Goal: Information Seeking & Learning: Learn about a topic

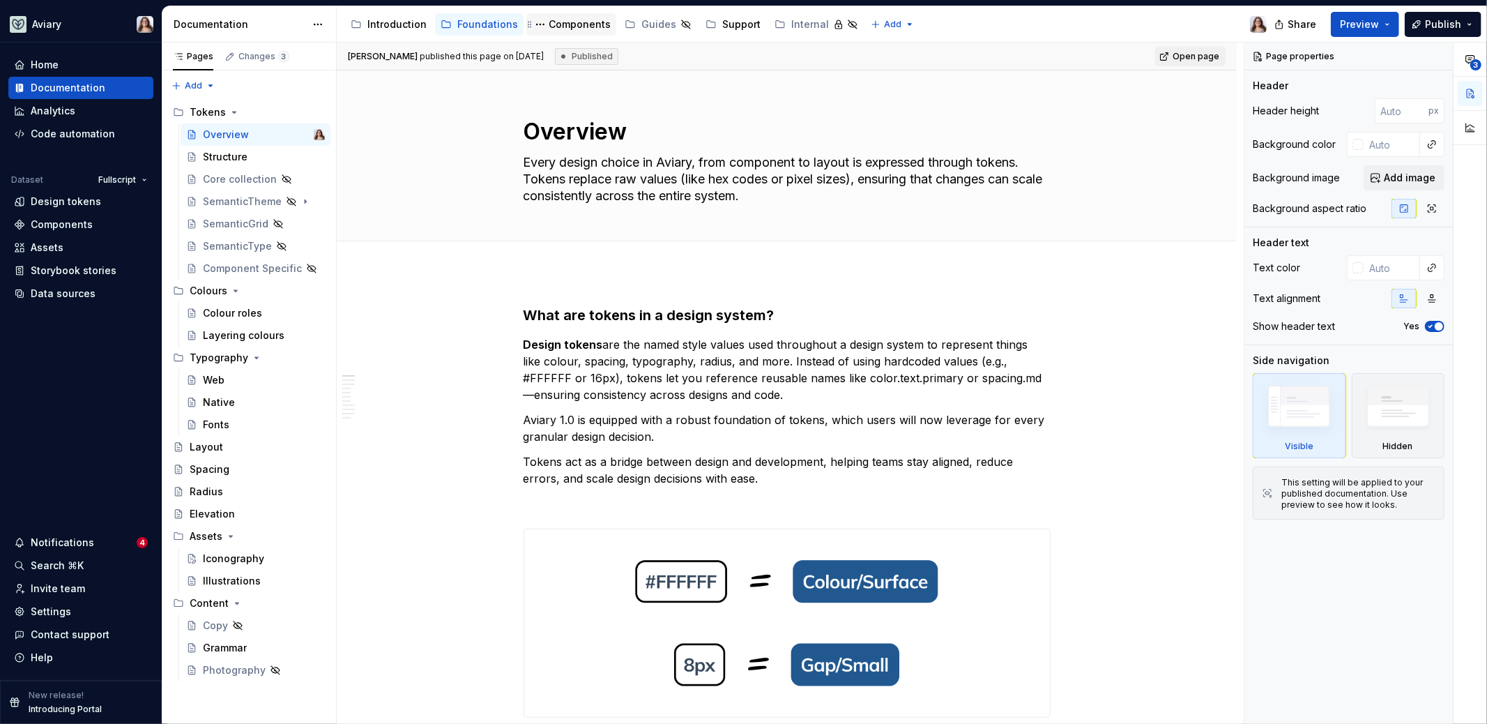
click at [572, 26] on div "Components" at bounding box center [580, 24] width 62 height 14
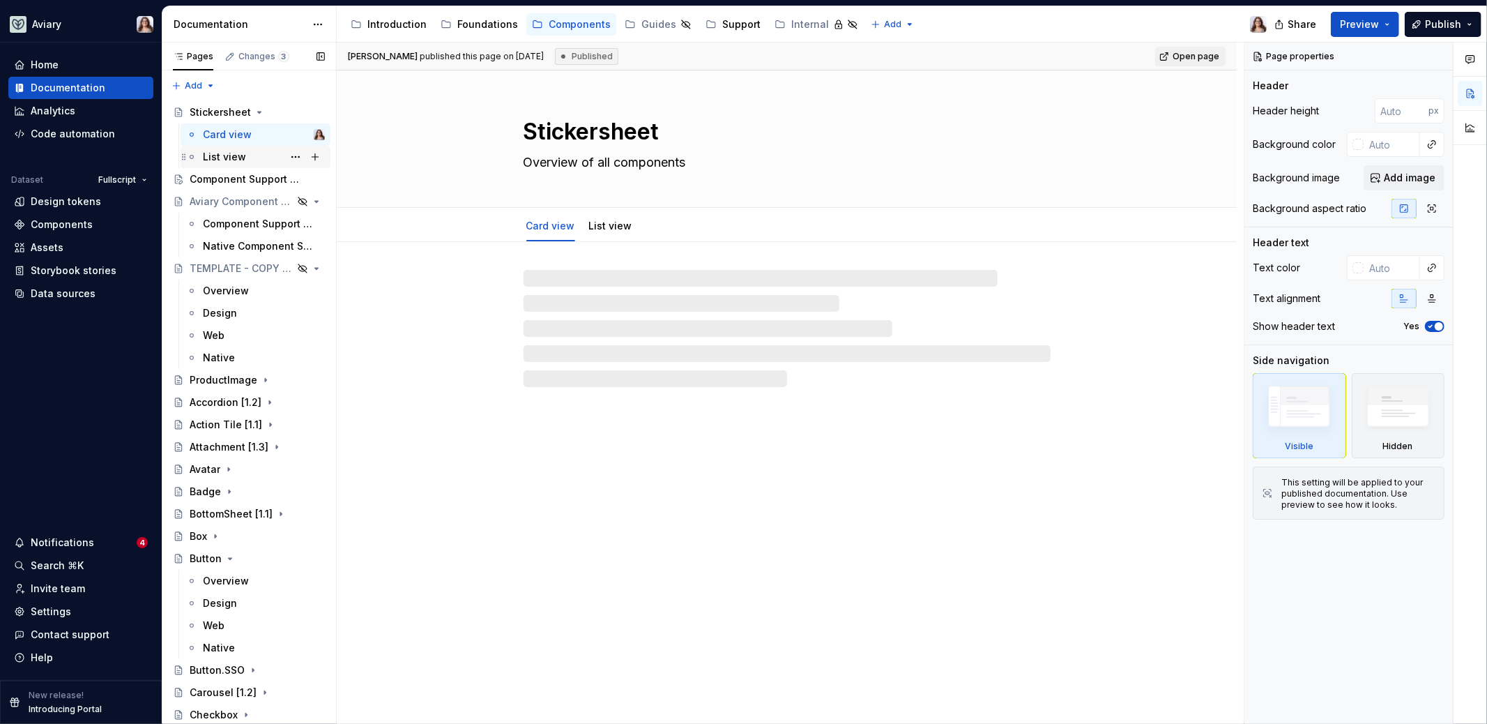
click at [216, 150] on div "List view" at bounding box center [224, 157] width 43 height 14
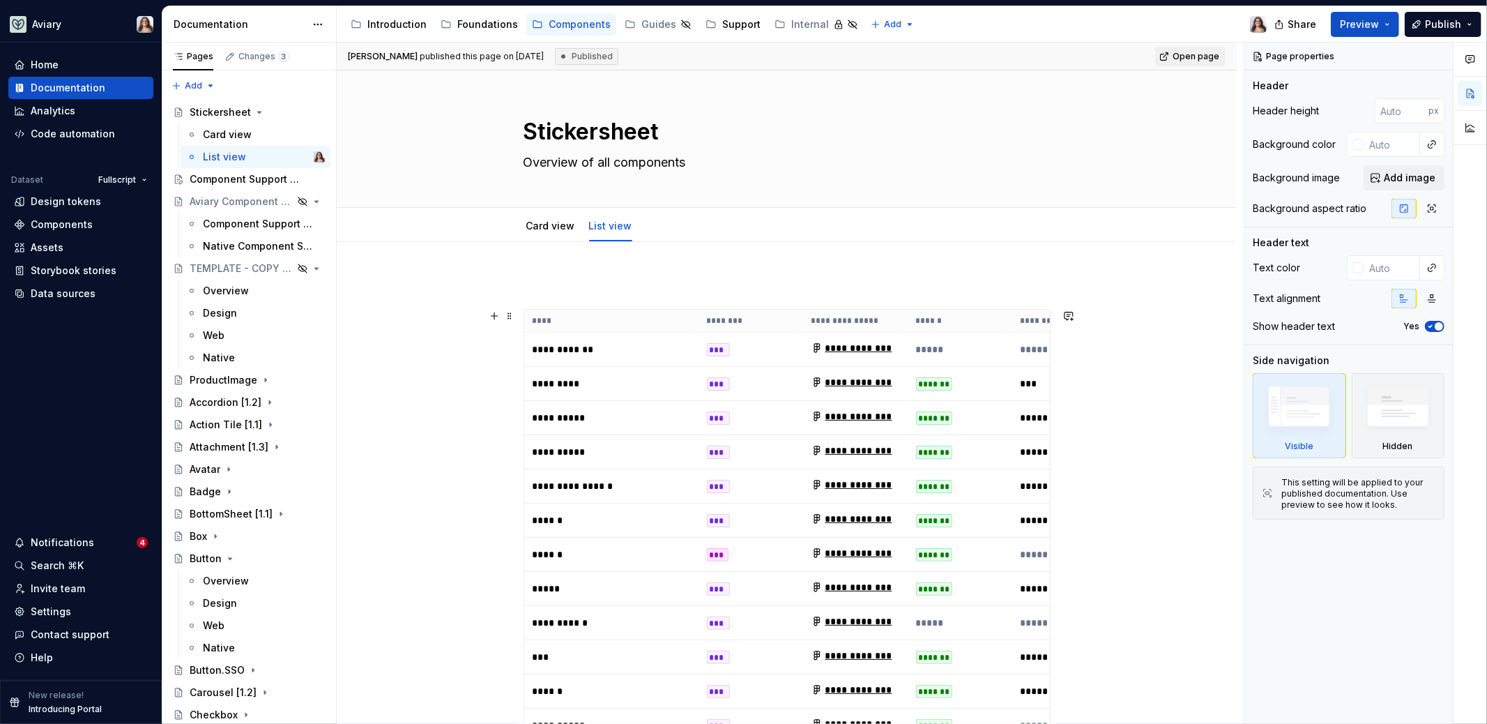
click at [783, 323] on th "********" at bounding box center [750, 320] width 105 height 23
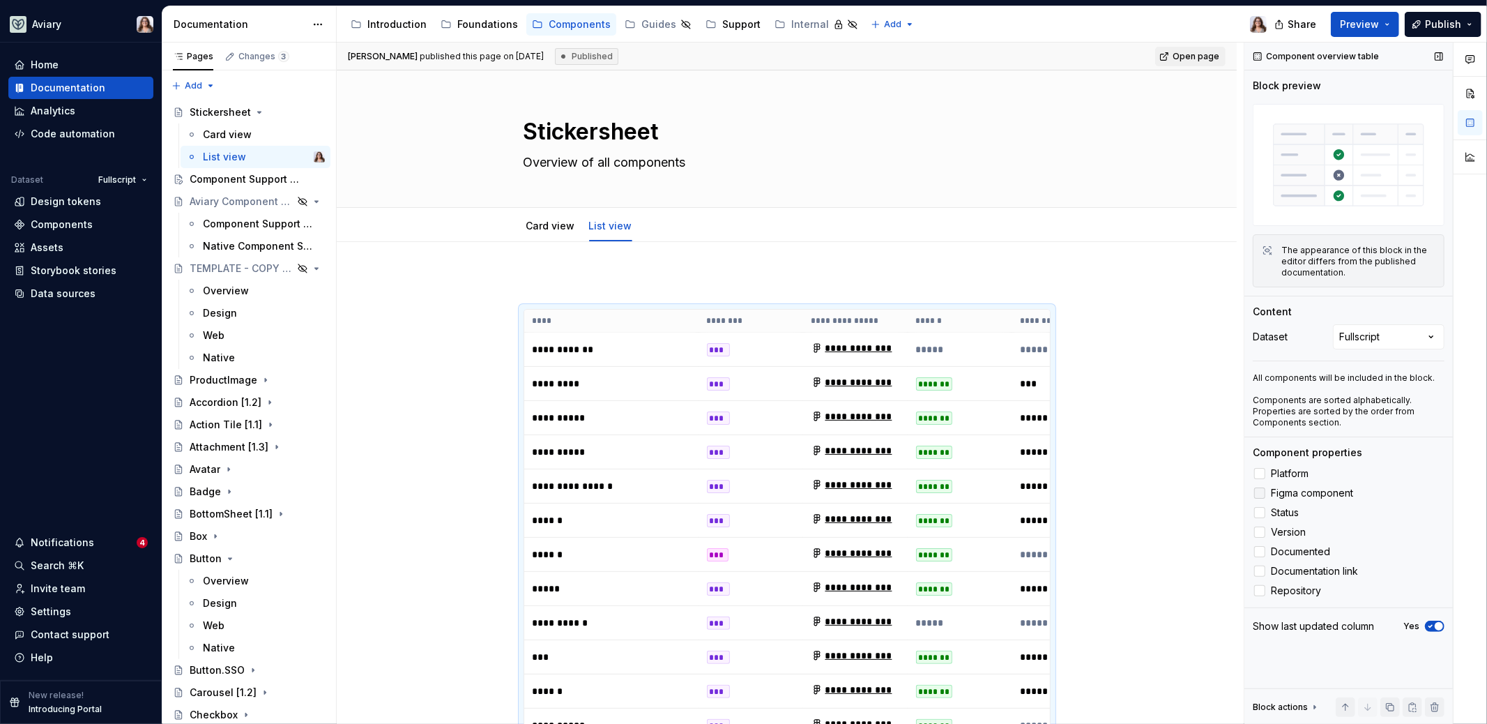
click at [1260, 493] on icon at bounding box center [1260, 493] width 0 height 0
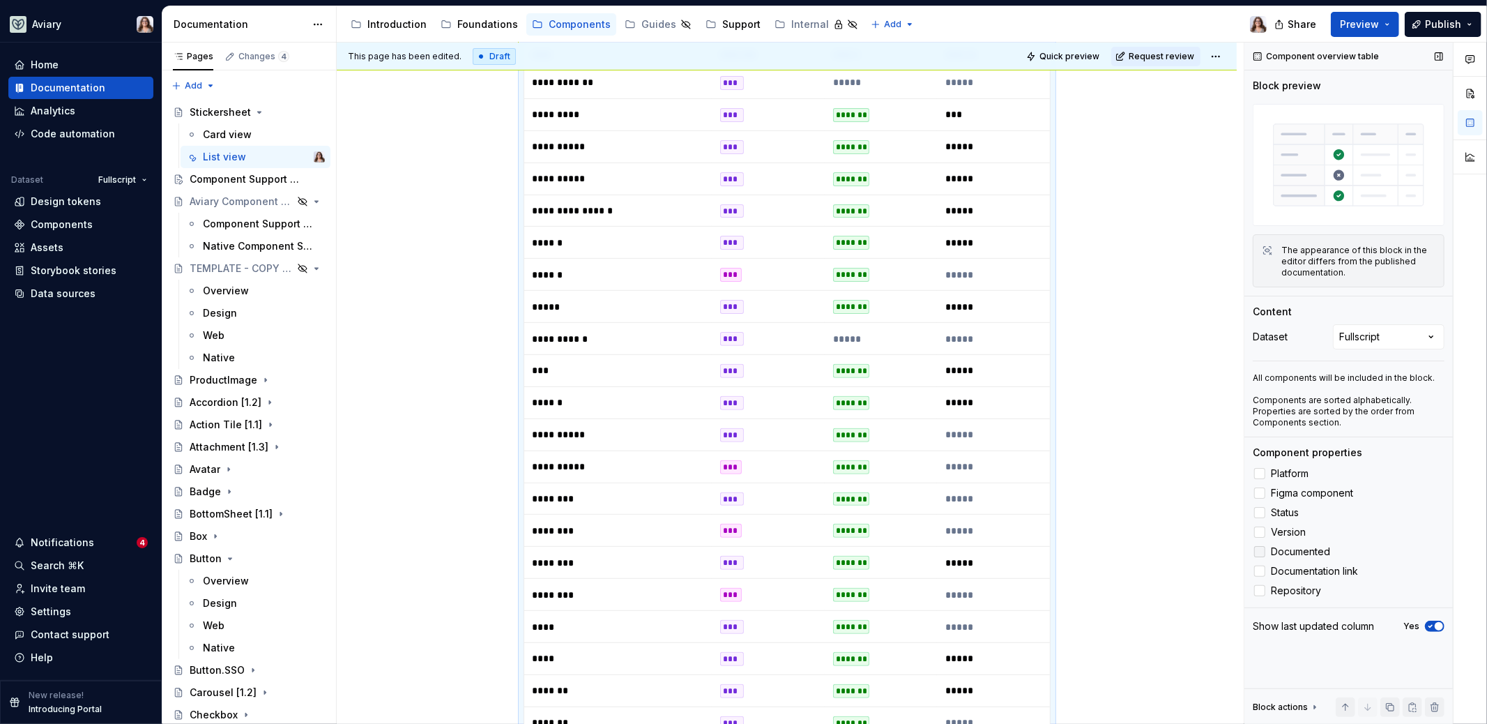
click at [1257, 552] on div at bounding box center [1259, 551] width 11 height 11
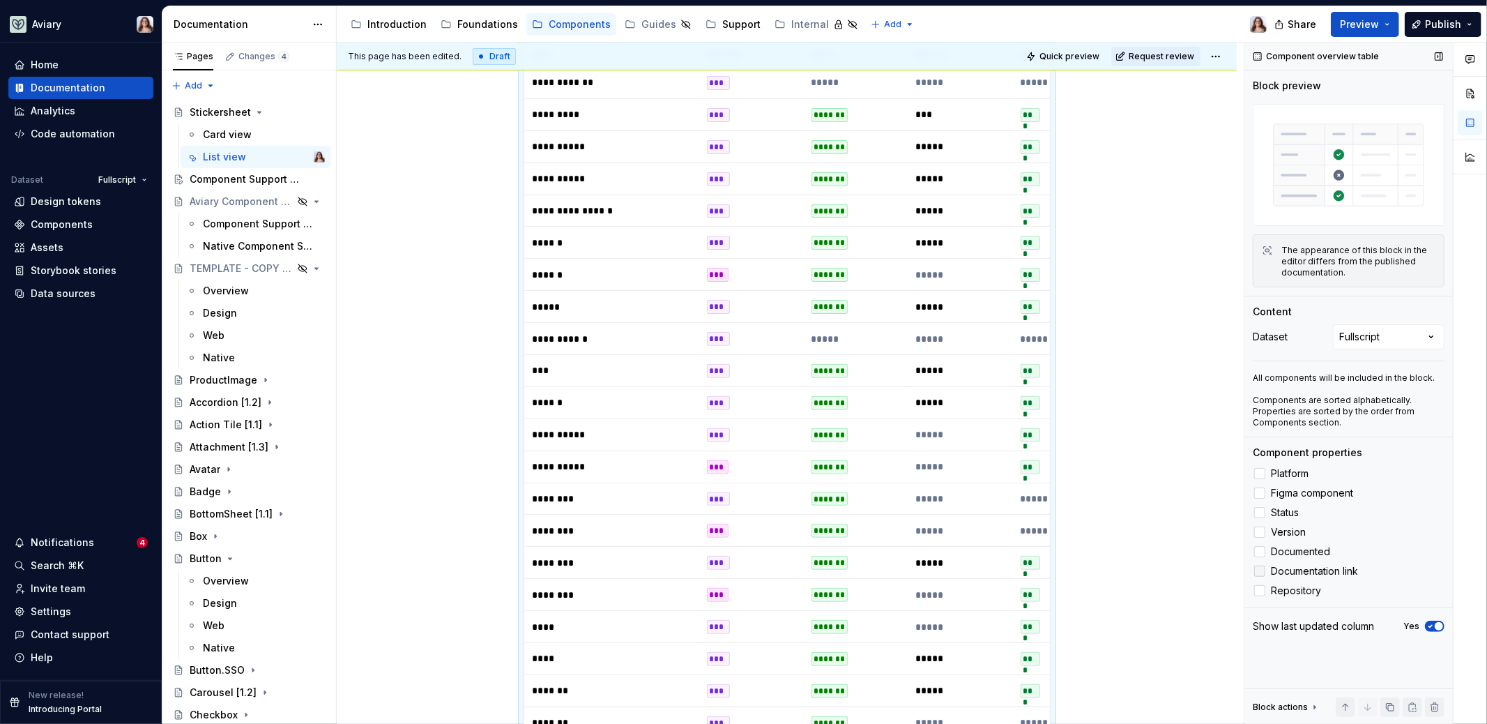
click at [1261, 572] on div at bounding box center [1259, 570] width 11 height 11
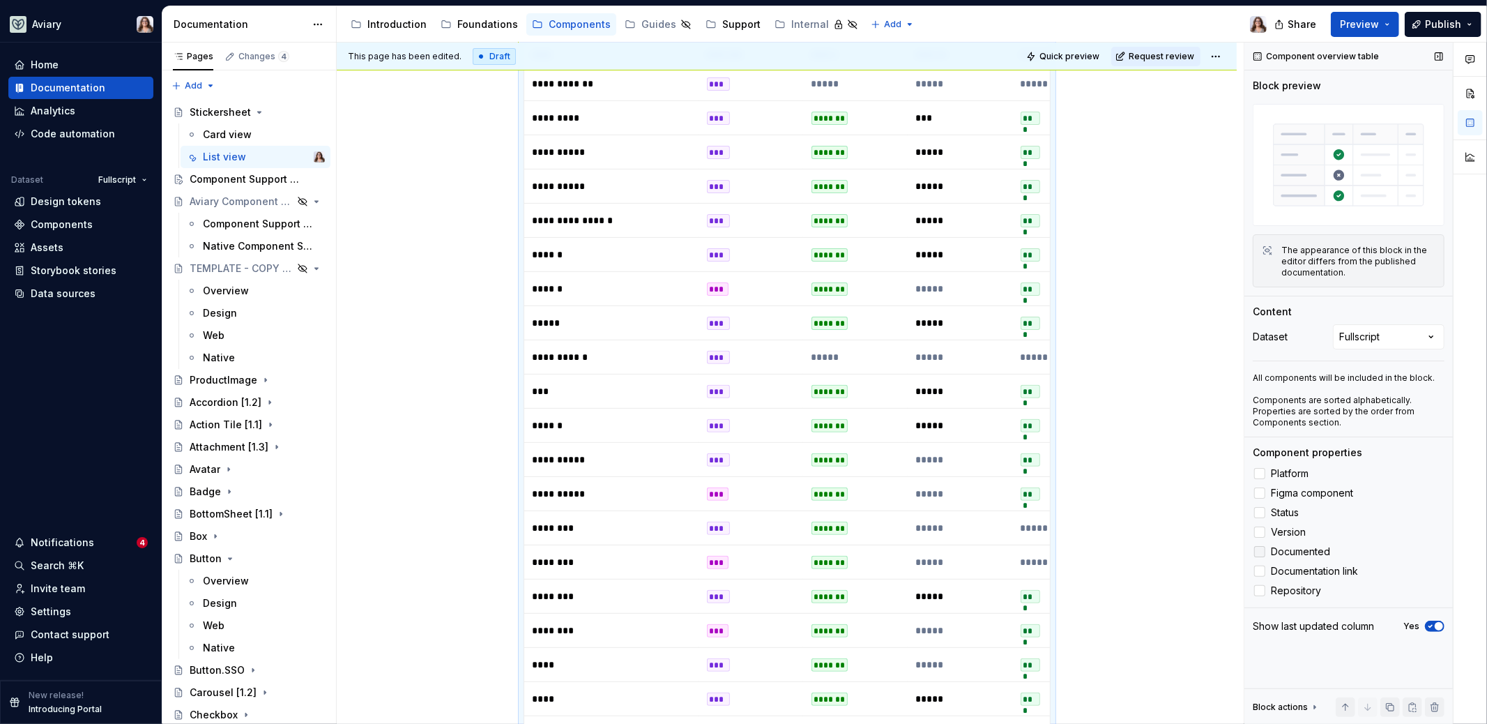
click at [1260, 551] on icon at bounding box center [1260, 551] width 0 height 0
click at [1260, 591] on div at bounding box center [1259, 590] width 11 height 11
click at [1260, 590] on icon at bounding box center [1260, 590] width 0 height 0
click at [1260, 532] on icon at bounding box center [1260, 532] width 0 height 0
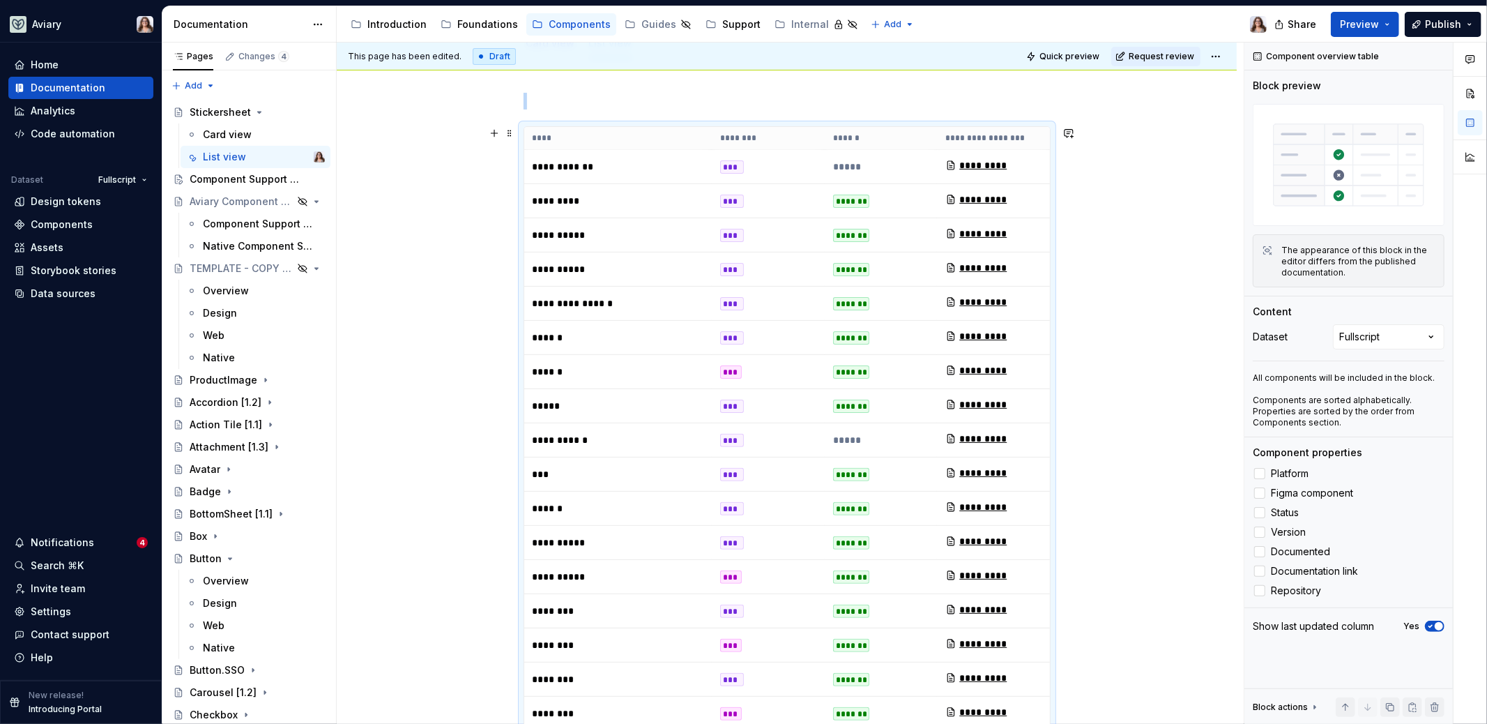
scroll to position [0, 0]
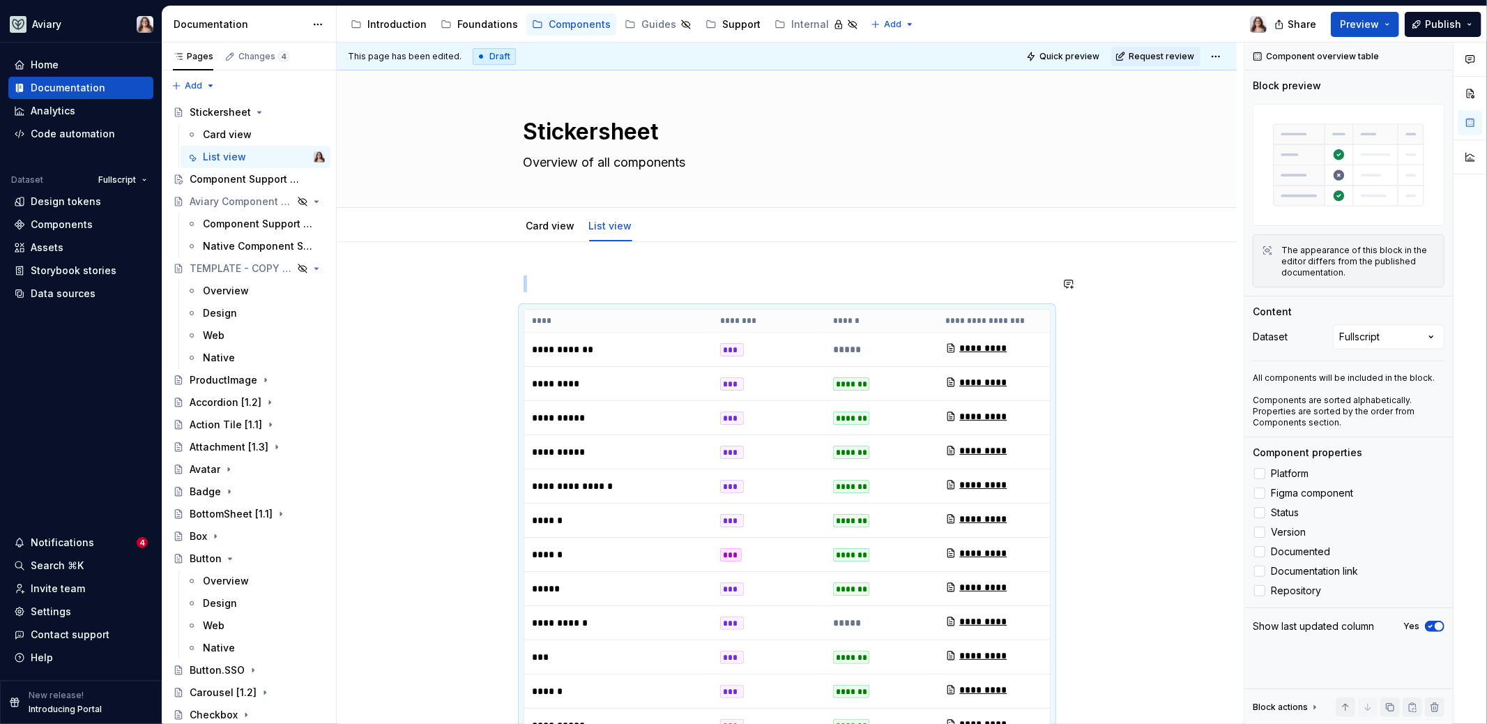
click at [77, 222] on div "Components" at bounding box center [62, 224] width 62 height 14
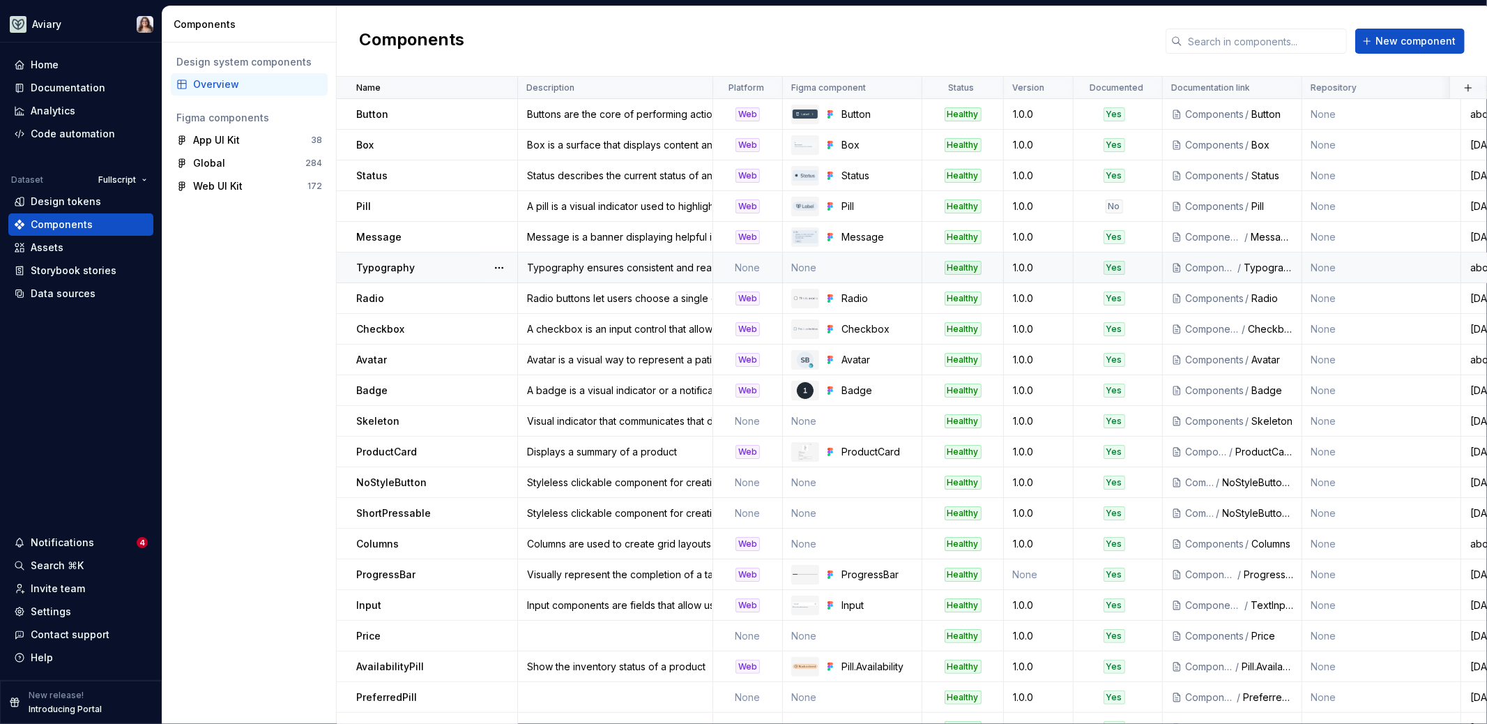
click at [972, 263] on div "Healthy" at bounding box center [962, 268] width 37 height 14
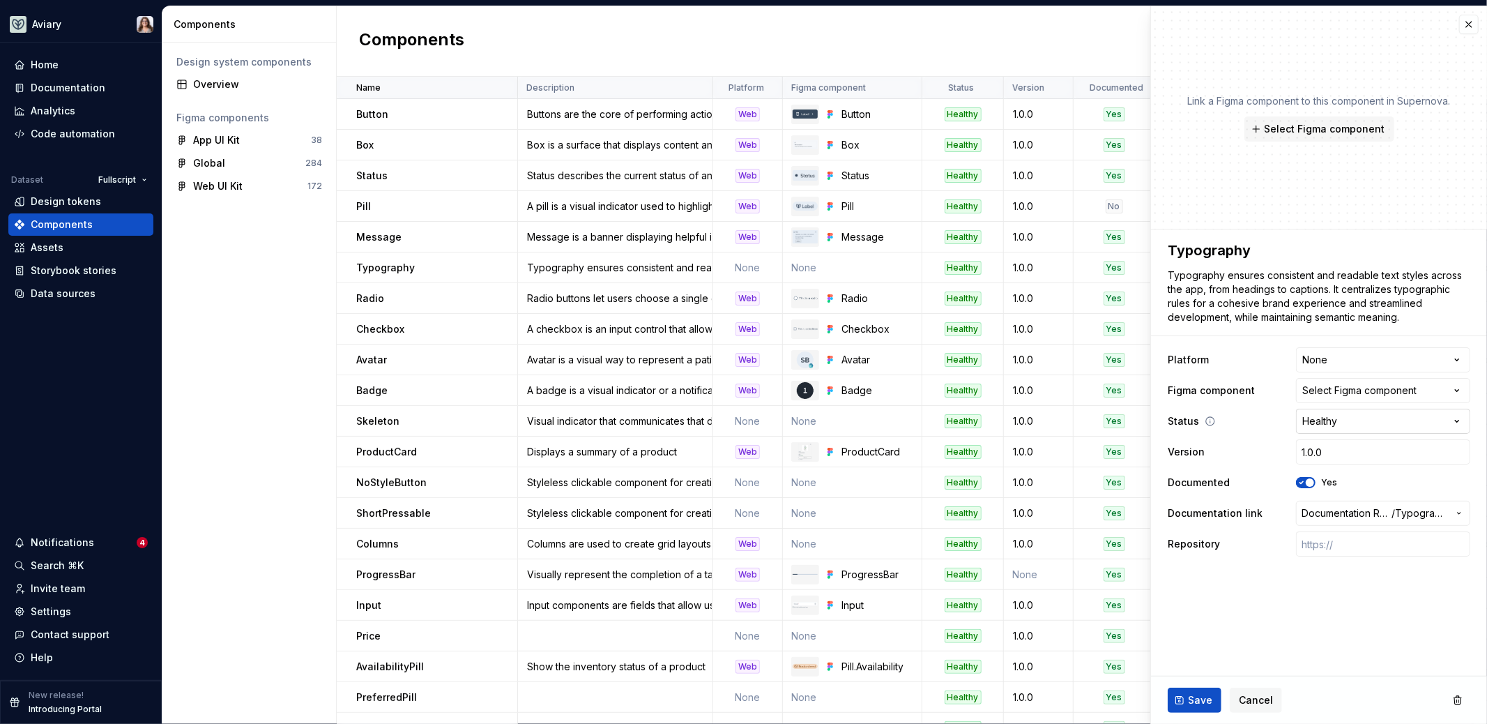
click at [1336, 421] on html "Aviary Home Documentation Analytics Code automation Dataset Fullscript Design t…" at bounding box center [743, 362] width 1487 height 724
click at [1265, 599] on html "Aviary Home Documentation Analytics Code automation Dataset Fullscript Design t…" at bounding box center [743, 362] width 1487 height 724
click at [1262, 693] on span "Cancel" at bounding box center [1256, 700] width 34 height 14
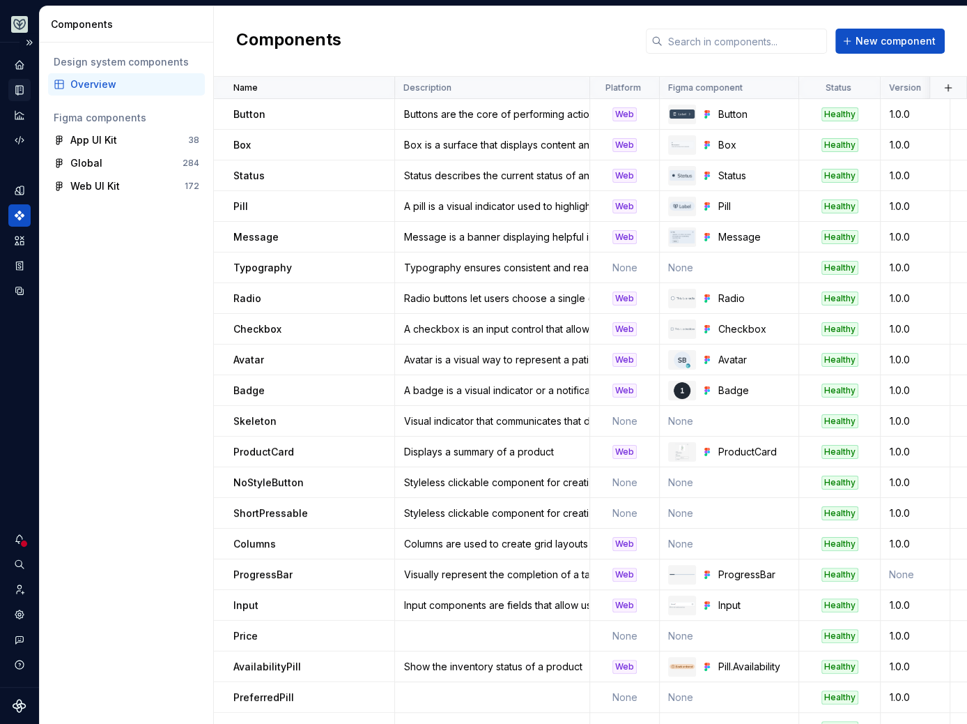
click at [20, 91] on icon "Documentation" at bounding box center [21, 90] width 6 height 8
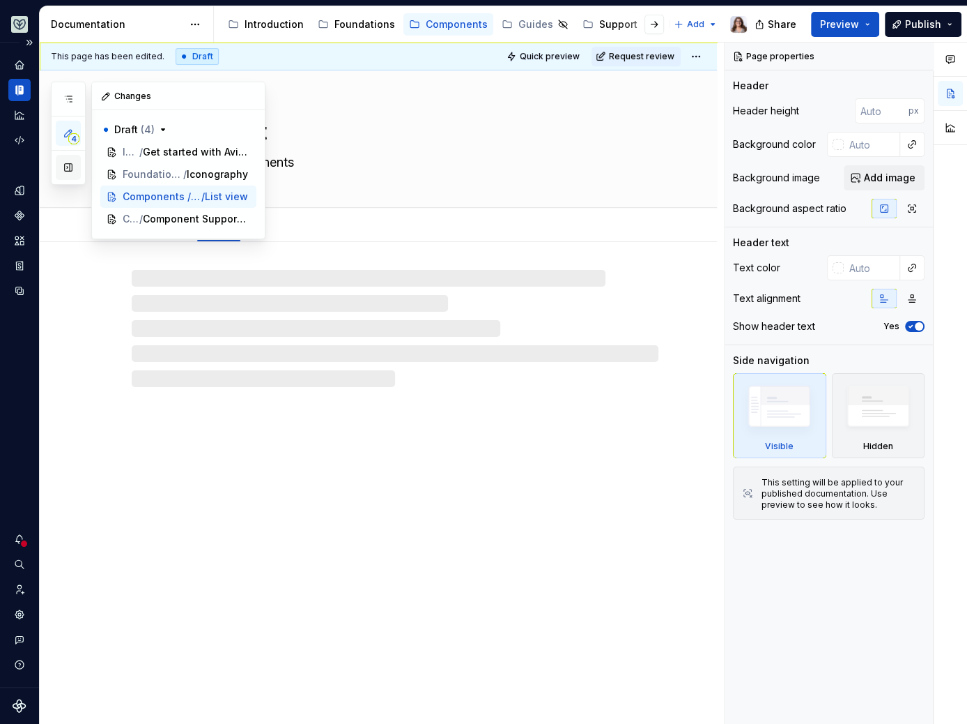
click at [66, 169] on button "button" at bounding box center [68, 167] width 25 height 25
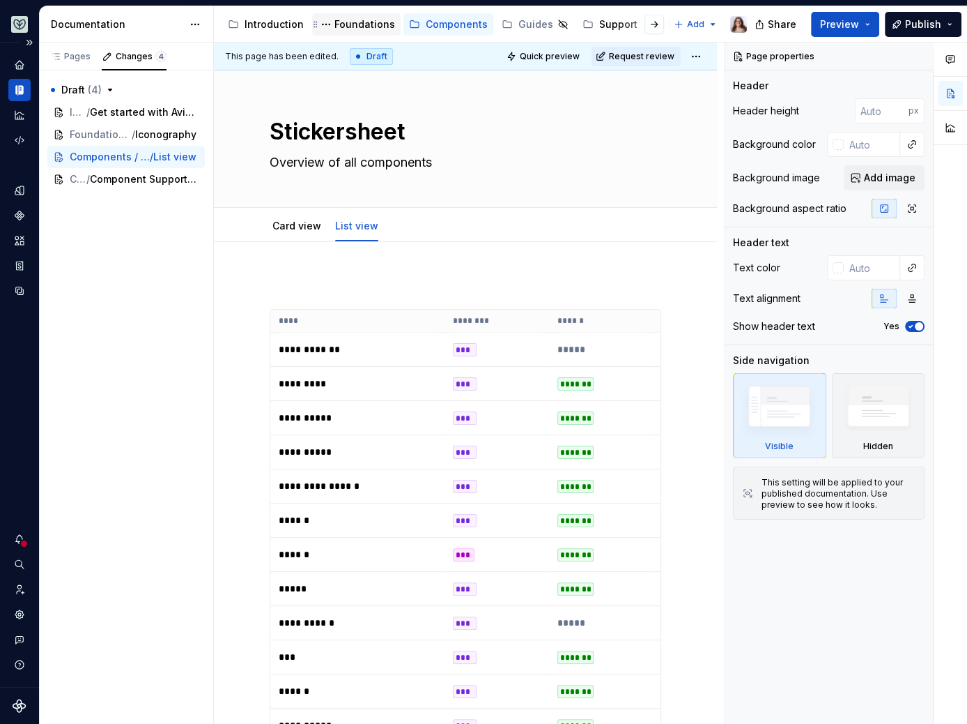
click at [335, 26] on div "Foundations" at bounding box center [365, 24] width 61 height 14
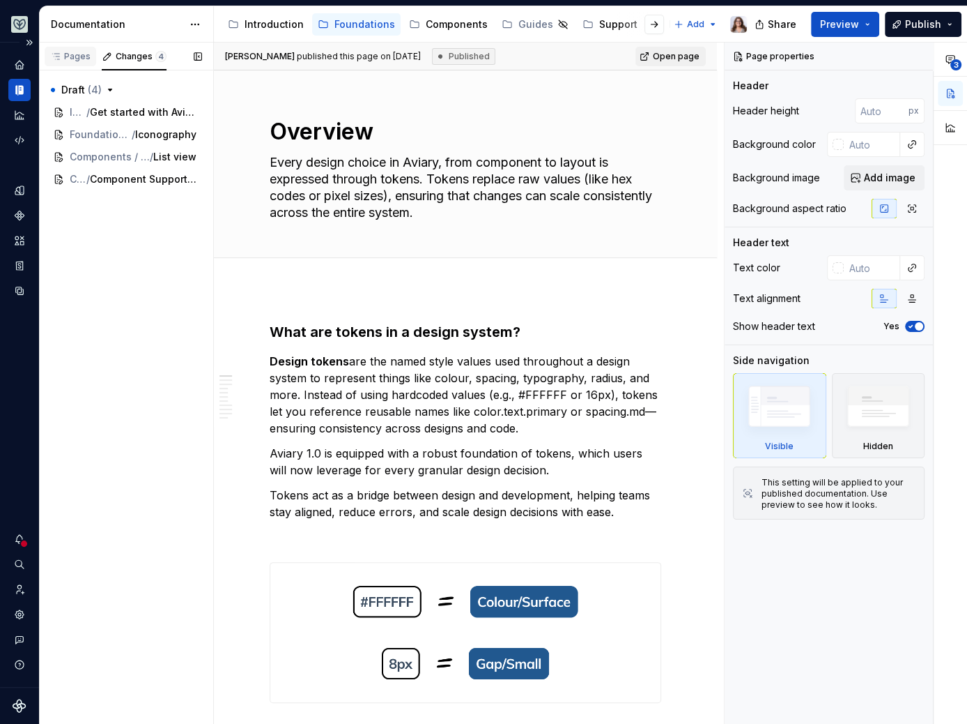
click at [77, 54] on div "Pages" at bounding box center [70, 56] width 40 height 11
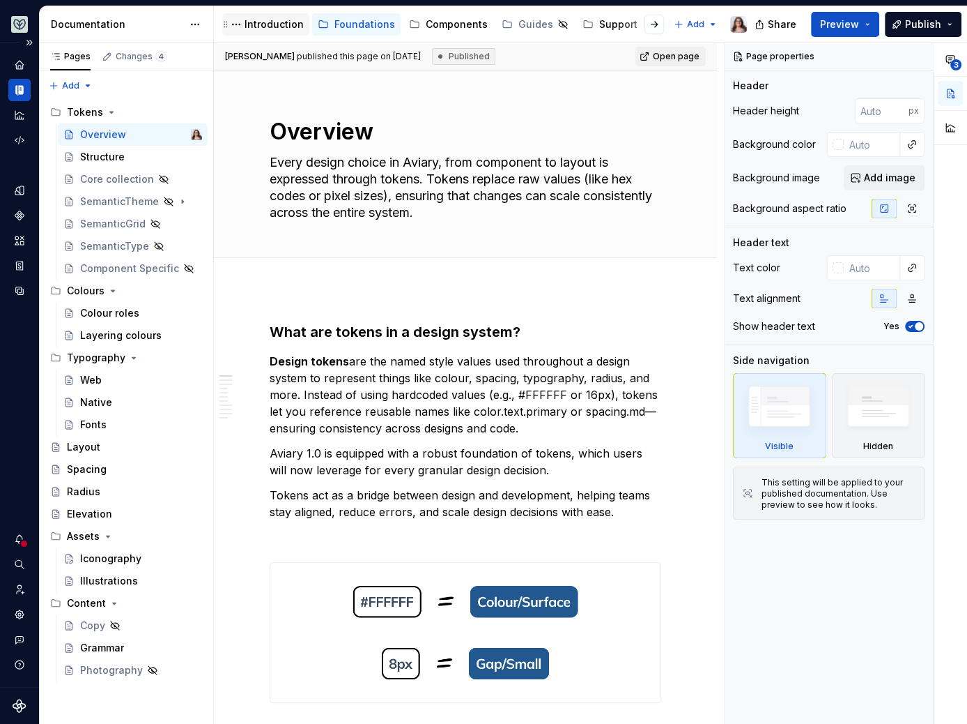
click at [260, 30] on div "Introduction" at bounding box center [274, 24] width 59 height 14
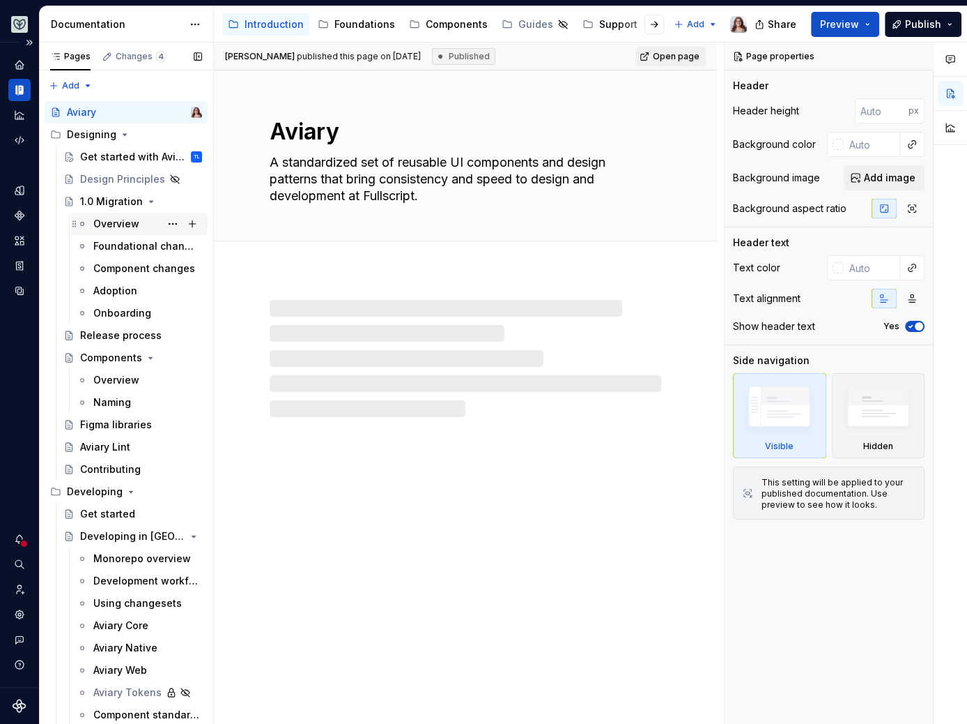
click at [115, 225] on div "Overview" at bounding box center [116, 224] width 46 height 14
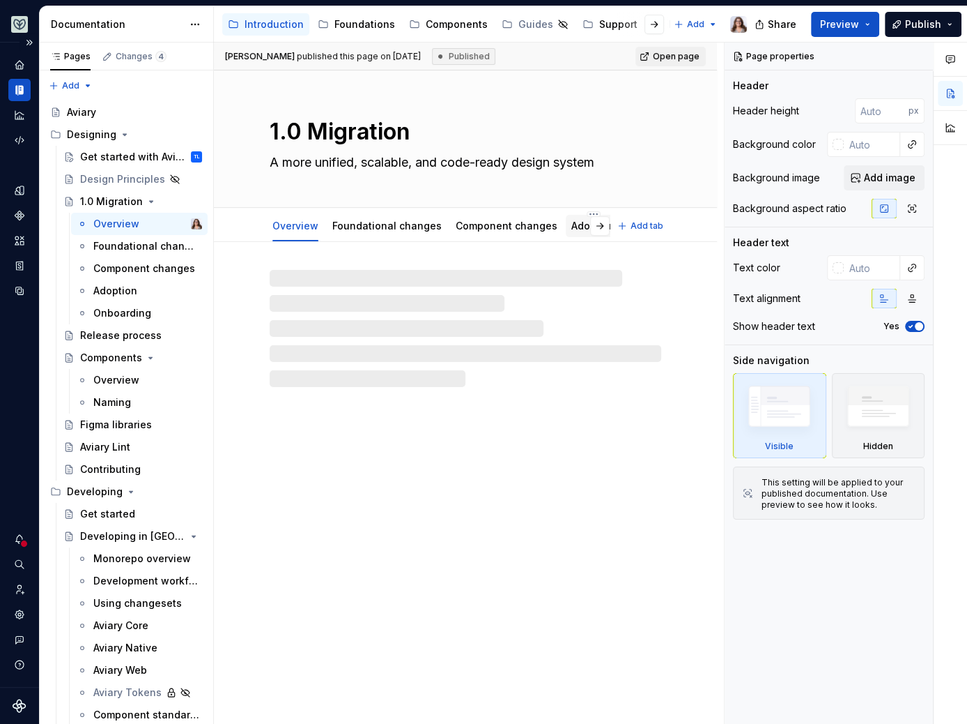
click at [572, 229] on link "Adoption" at bounding box center [594, 226] width 44 height 12
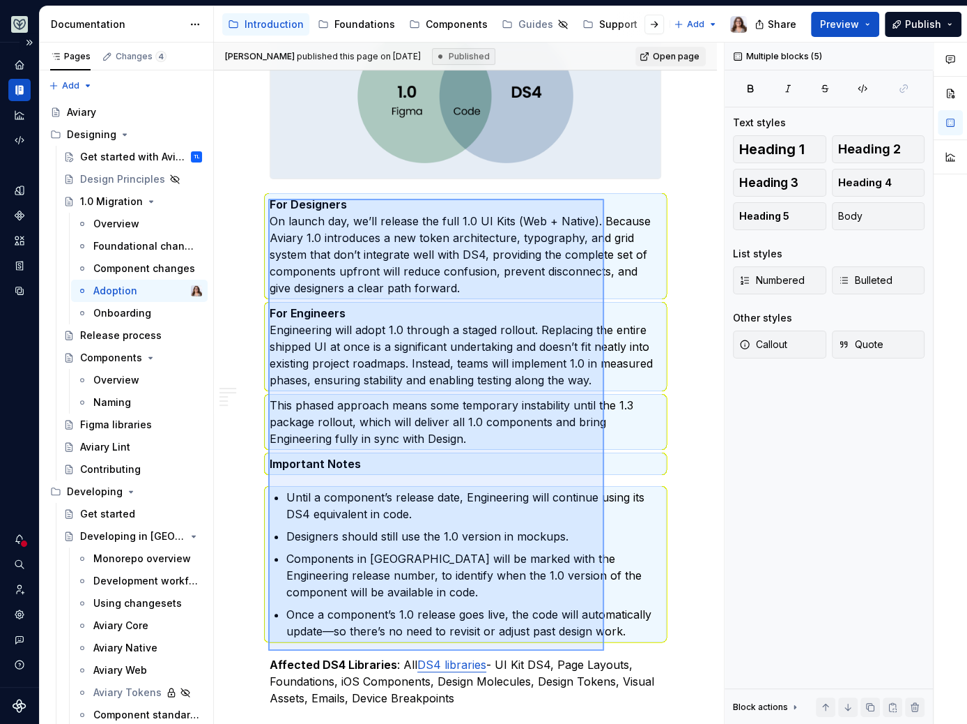
scroll to position [300, 0]
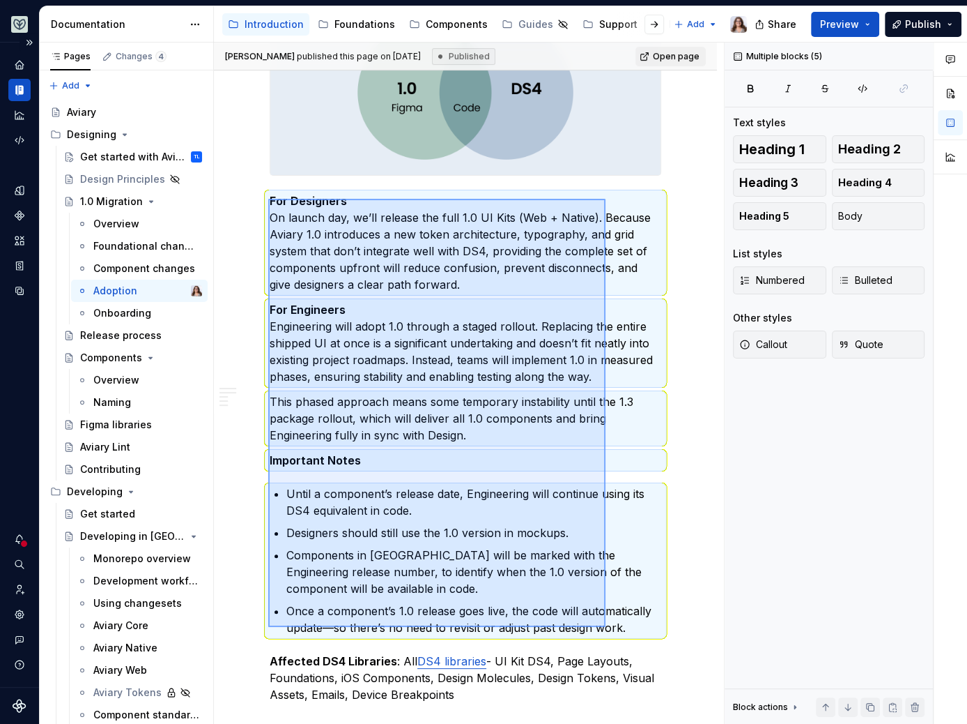
drag, startPoint x: 268, startPoint y: 240, endPoint x: 606, endPoint y: 626, distance: 512.7
click at [606, 626] on div "[PERSON_NAME] published this page on [DATE] Published Open page 1.0 Migration A…" at bounding box center [469, 384] width 510 height 682
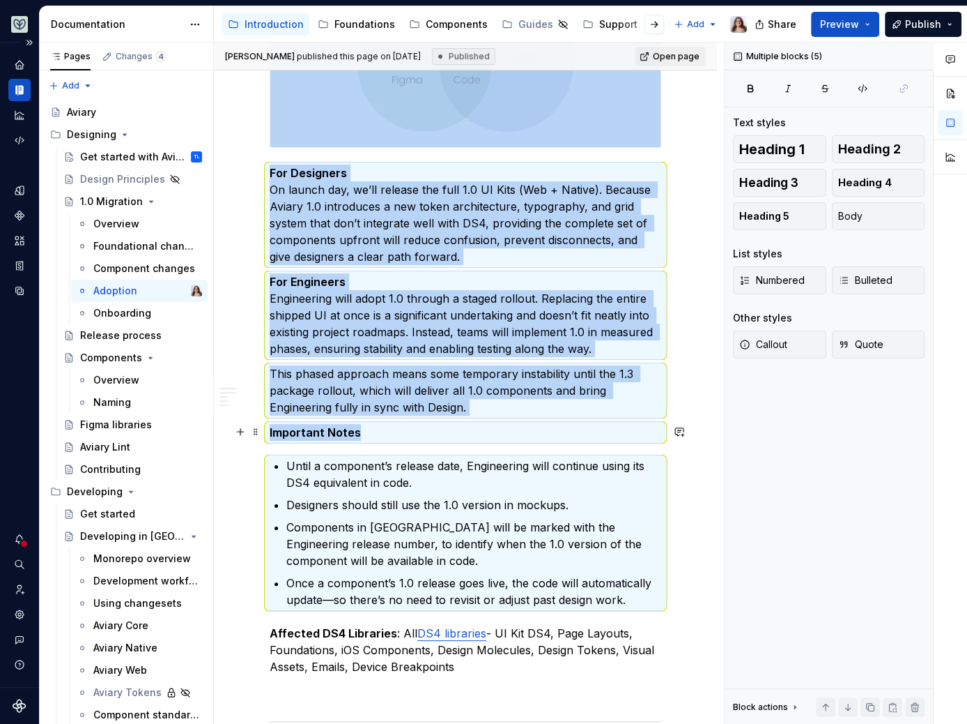
scroll to position [329, 0]
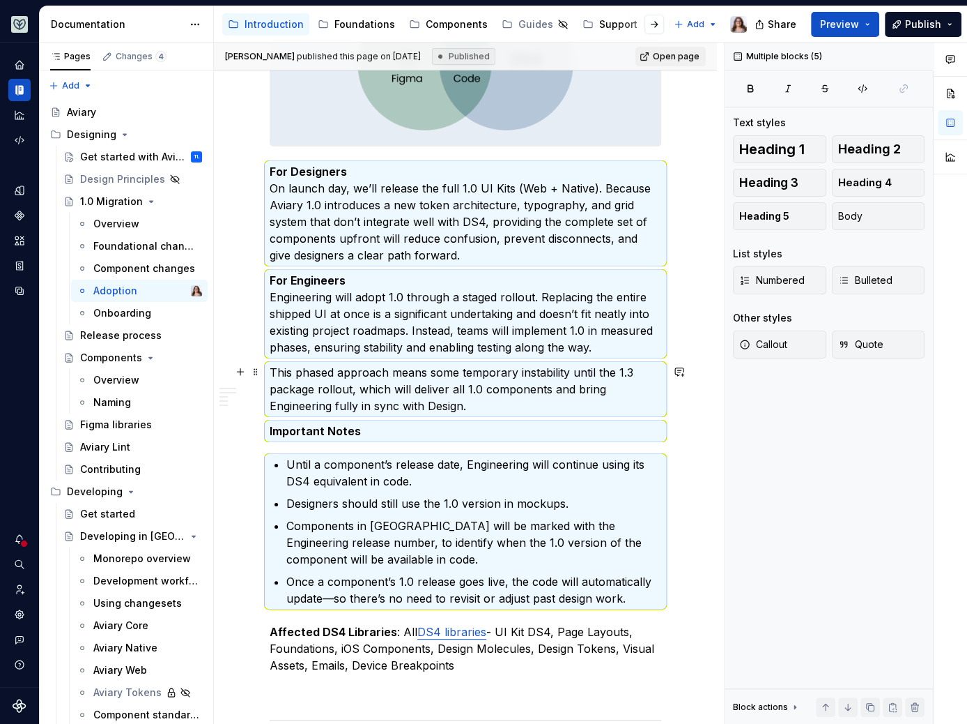
click at [618, 403] on p "This phased approach means some temporary instability until the 1.3 package rol…" at bounding box center [466, 389] width 392 height 50
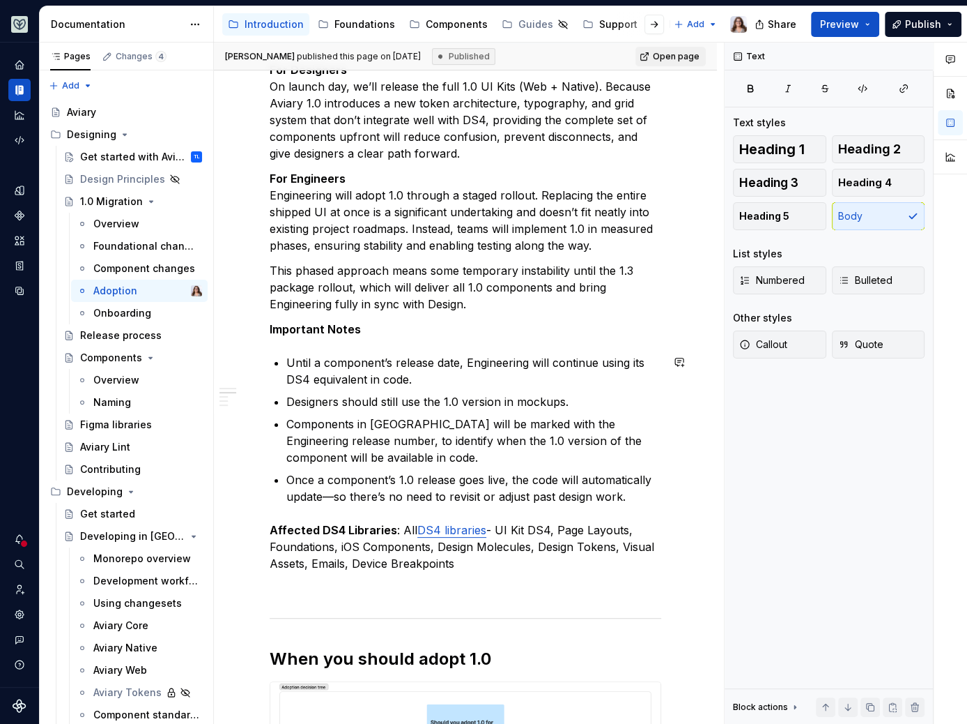
scroll to position [445, 0]
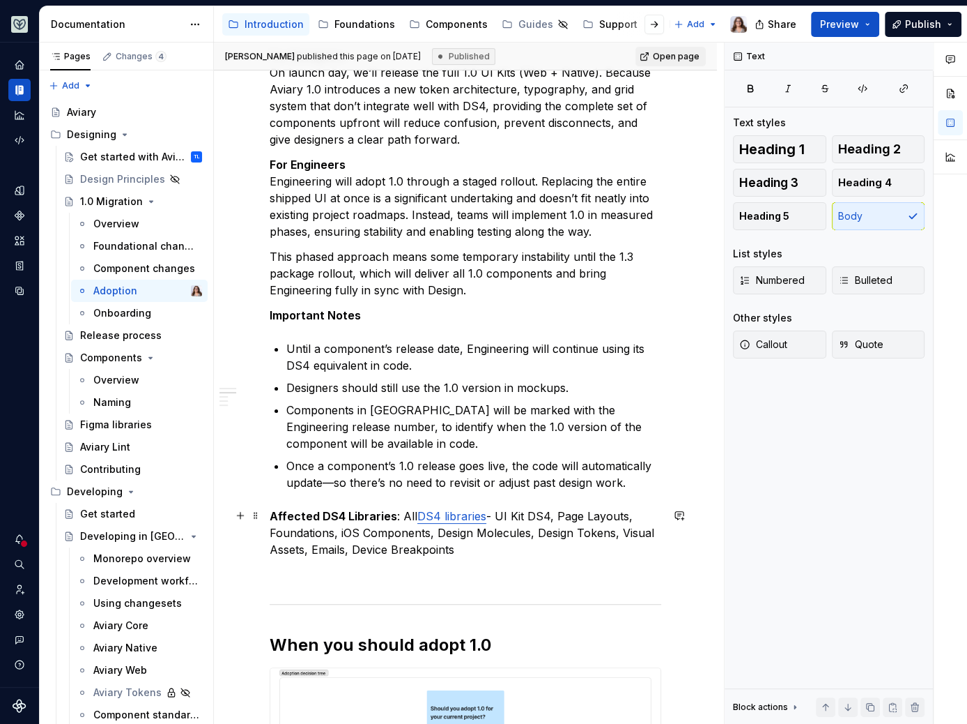
click at [461, 553] on p "Affected DS4 Libraries : All DS4 libraries - UI Kit DS4, Page Layouts, Foundati…" at bounding box center [466, 532] width 392 height 50
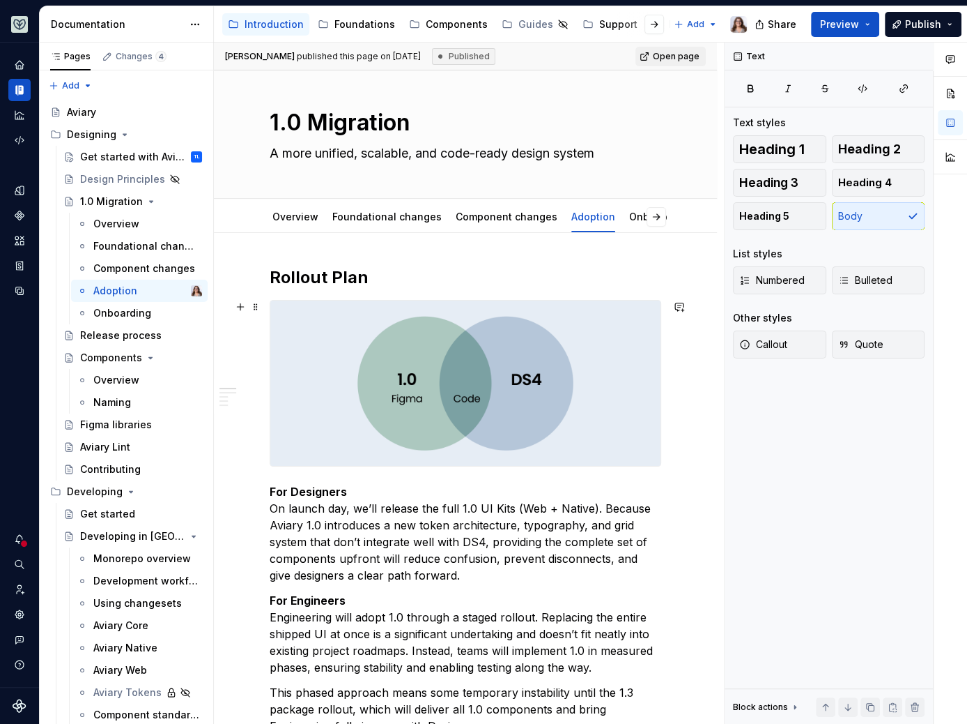
scroll to position [8, 0]
type textarea "*"
